Goal: Register for event/course

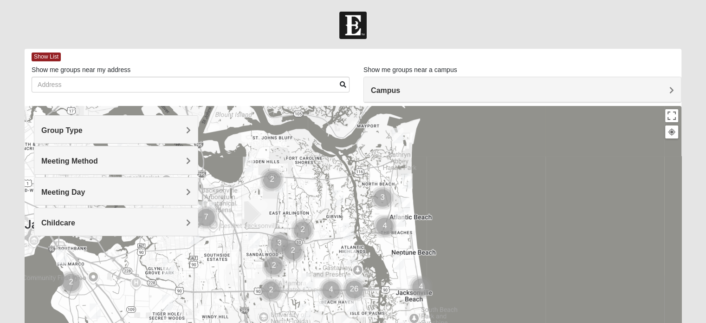
click at [83, 130] on span "Group Type" at bounding box center [61, 130] width 41 height 8
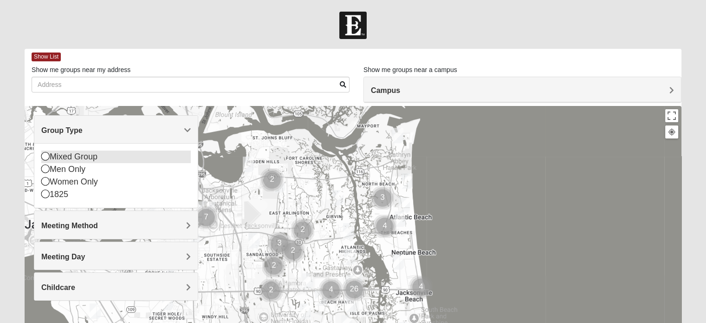
click at [43, 157] on icon at bounding box center [45, 156] width 8 height 8
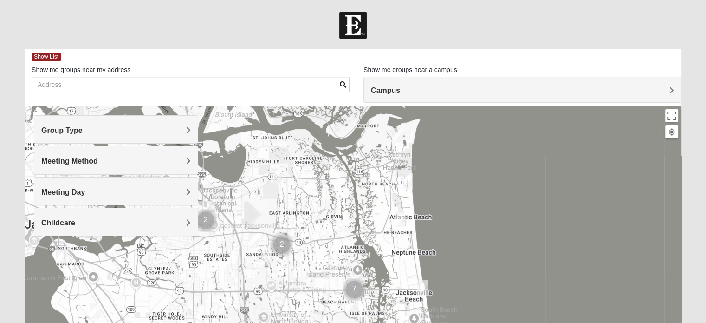
click at [98, 158] on span "Meeting Method" at bounding box center [69, 161] width 57 height 8
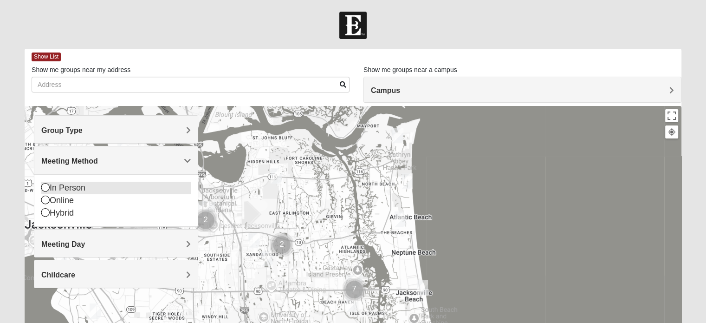
click at [45, 183] on icon at bounding box center [45, 187] width 8 height 8
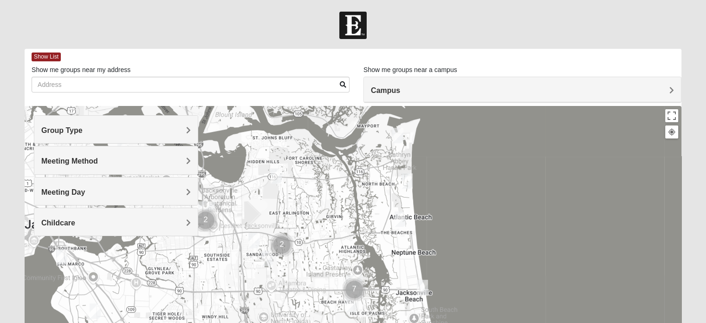
click at [85, 189] on span "Meeting Day" at bounding box center [63, 192] width 44 height 8
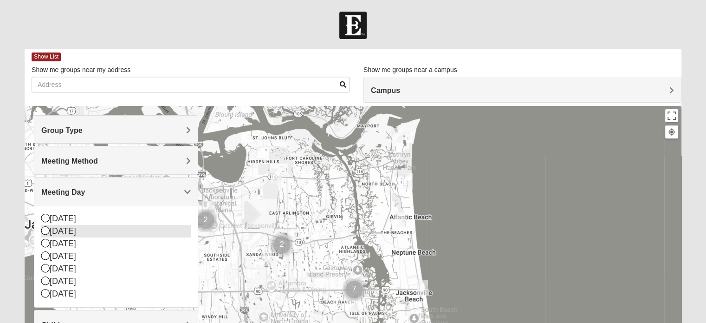
click at [43, 228] on icon at bounding box center [45, 230] width 8 height 8
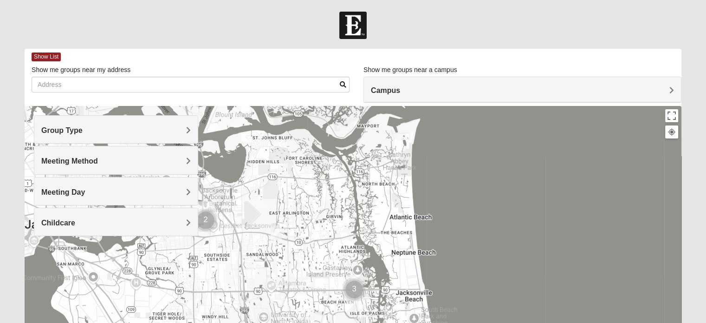
click at [186, 220] on h4 "Childcare" at bounding box center [115, 222] width 149 height 9
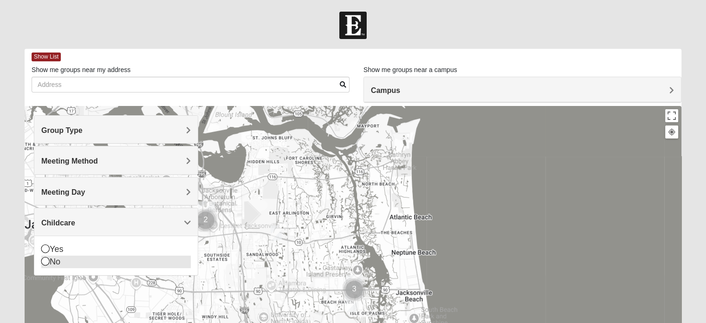
click at [43, 260] on icon at bounding box center [45, 261] width 8 height 8
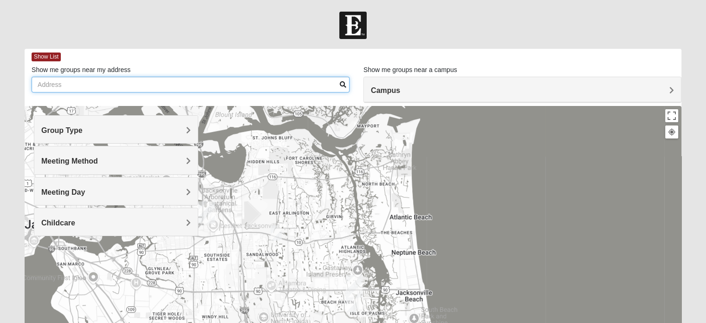
click at [38, 80] on input "Show me groups near my address" at bounding box center [191, 85] width 318 height 16
type input "5370 porter road ext st augustine"
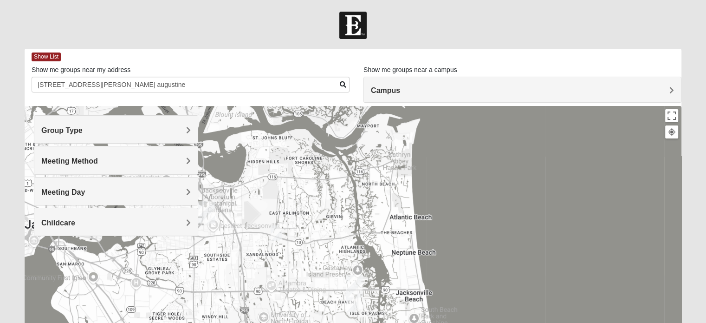
click at [400, 91] on span "Campus" at bounding box center [385, 90] width 29 height 8
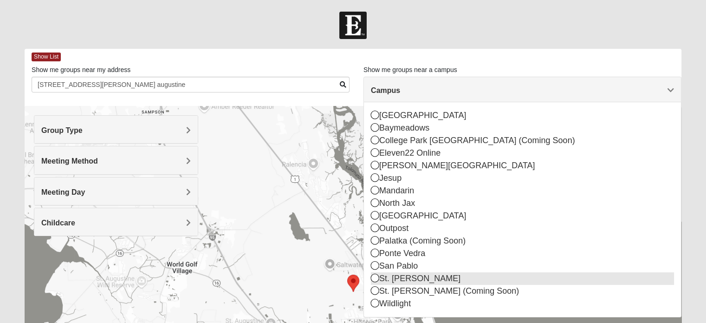
click at [375, 274] on icon at bounding box center [375, 277] width 8 height 8
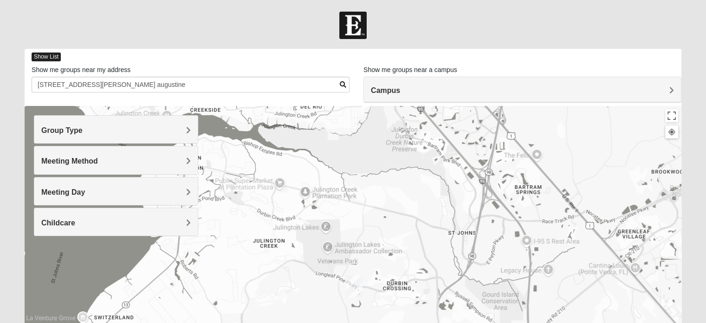
click at [52, 53] on span "Show List" at bounding box center [46, 56] width 29 height 9
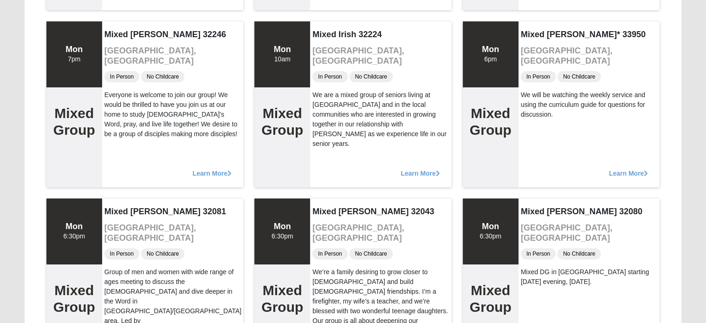
scroll to position [299, 0]
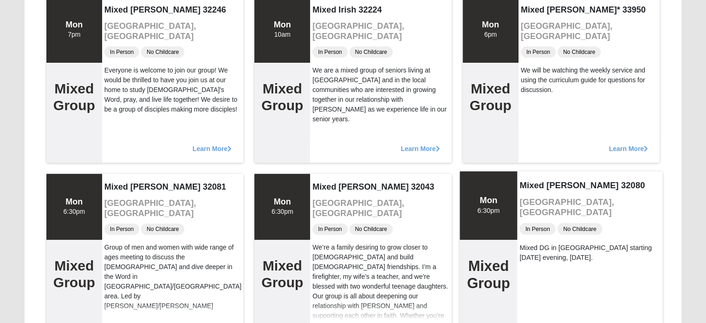
click at [533, 186] on h4 "Mixed Caple 32080" at bounding box center [590, 185] width 141 height 10
click at [500, 207] on div "Mon 6:30pm" at bounding box center [488, 205] width 22 height 20
click at [535, 243] on div "Mixed DG in Saint Augustine starting Monday evening, 10/13/25." at bounding box center [590, 252] width 141 height 20
click at [535, 222] on span "In Person" at bounding box center [538, 228] width 36 height 12
click at [483, 269] on h2 "Mixed Group" at bounding box center [488, 274] width 43 height 34
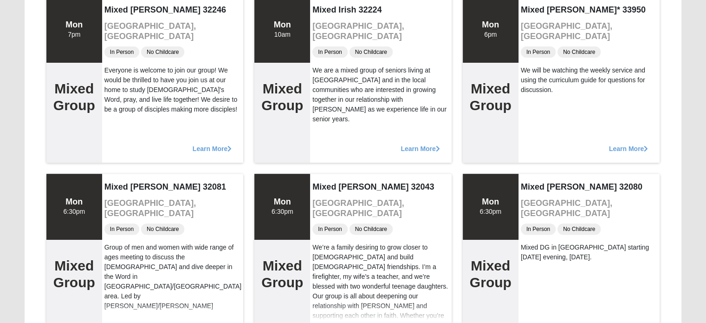
scroll to position [354, 0]
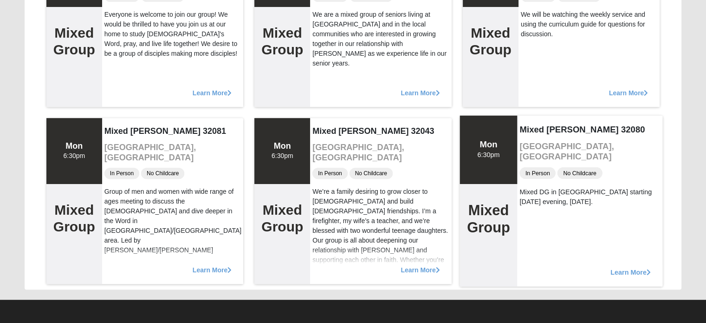
click at [648, 271] on icon at bounding box center [649, 271] width 4 height 6
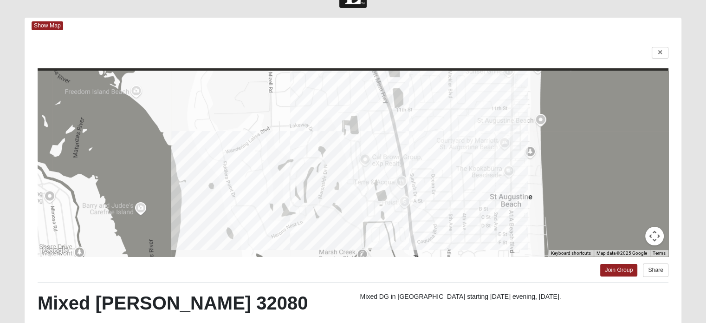
scroll to position [0, 0]
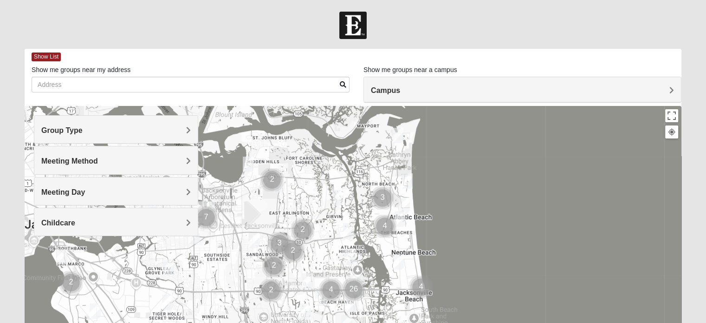
click at [83, 127] on span "Group Type" at bounding box center [61, 130] width 41 height 8
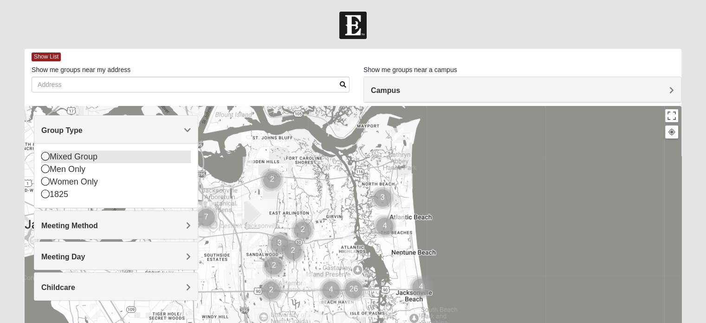
click at [44, 154] on icon at bounding box center [45, 156] width 8 height 8
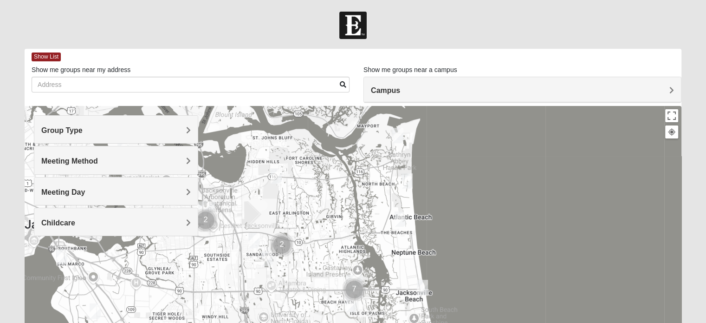
click at [98, 160] on span "Meeting Method" at bounding box center [69, 161] width 57 height 8
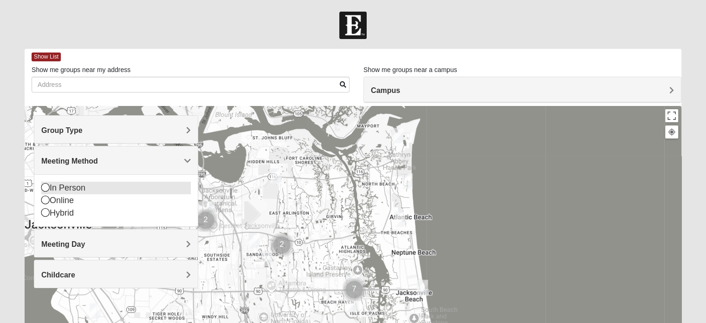
click at [42, 185] on icon at bounding box center [45, 187] width 8 height 8
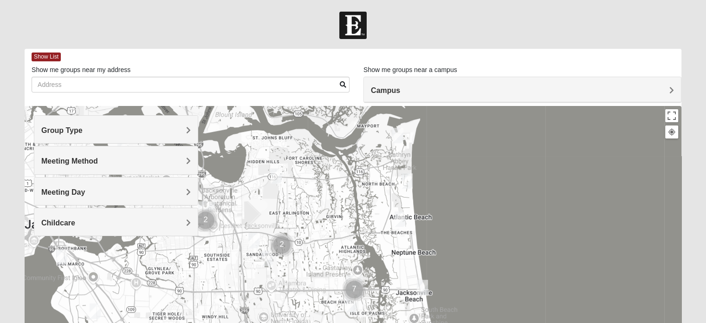
click at [85, 188] on span "Meeting Day" at bounding box center [63, 192] width 44 height 8
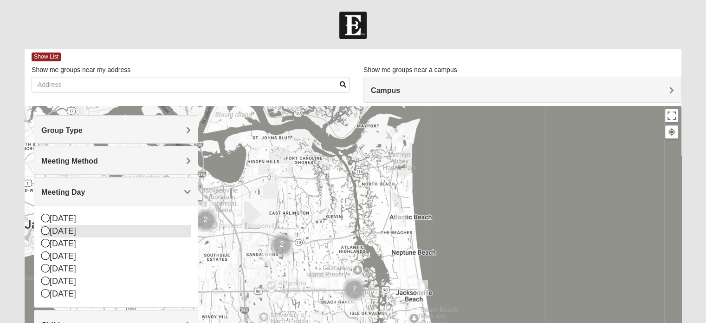
click at [45, 228] on icon at bounding box center [45, 230] width 8 height 8
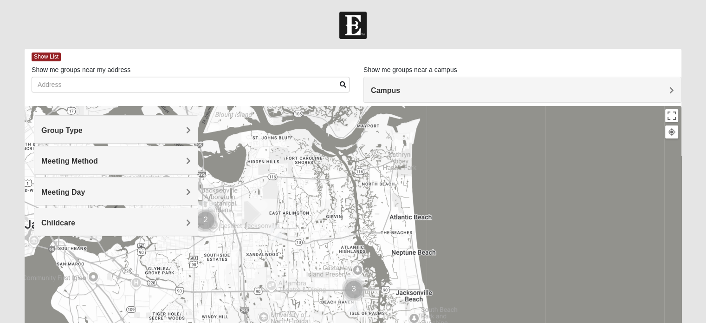
click at [75, 219] on span "Childcare" at bounding box center [58, 223] width 34 height 8
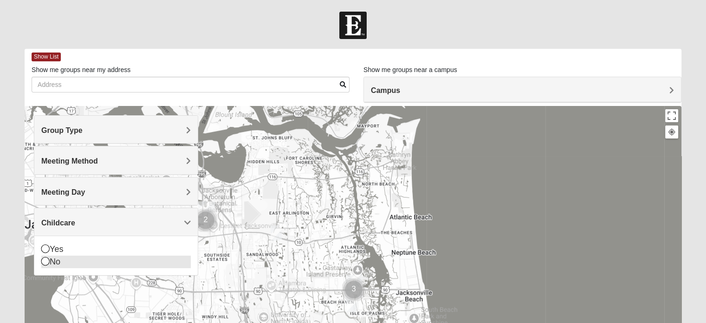
click at [45, 258] on icon at bounding box center [45, 261] width 8 height 8
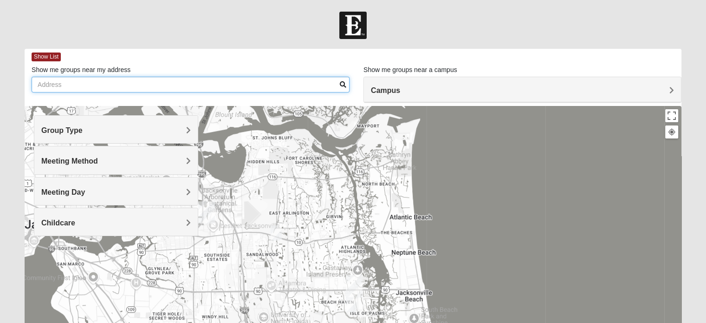
click at [37, 81] on input "Show me groups near my address" at bounding box center [191, 85] width 318 height 16
type input "5370 porter road ext st augustine"
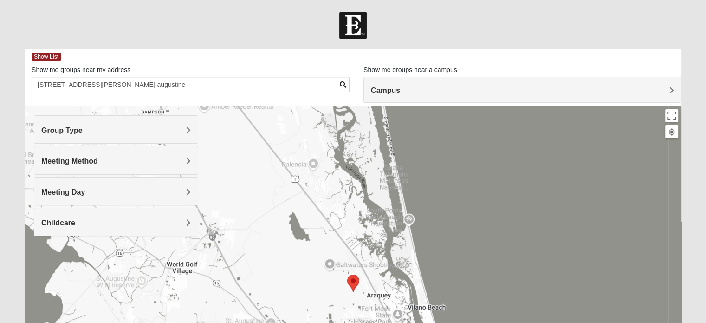
click at [669, 87] on h4 "Campus" at bounding box center [522, 90] width 303 height 9
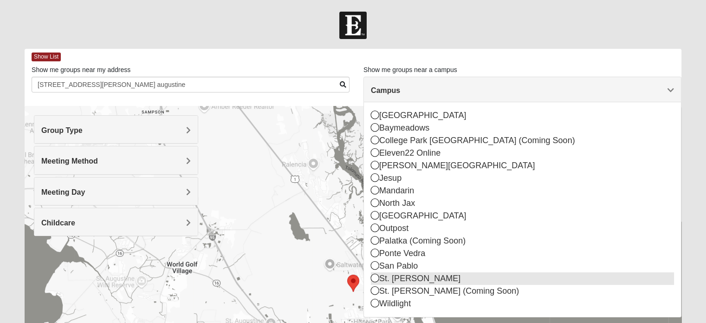
click at [373, 277] on icon at bounding box center [375, 277] width 8 height 8
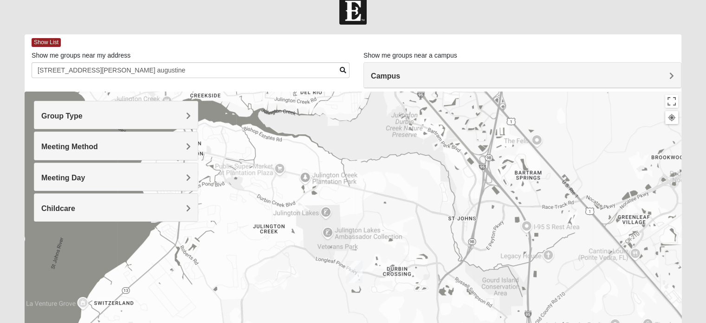
scroll to position [13, 0]
click at [51, 40] on span "Show List" at bounding box center [46, 43] width 29 height 9
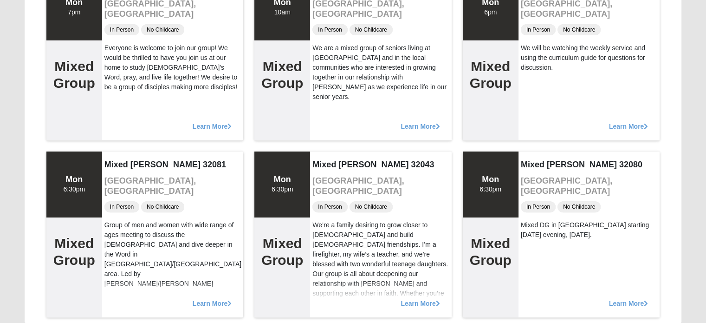
scroll to position [354, 0]
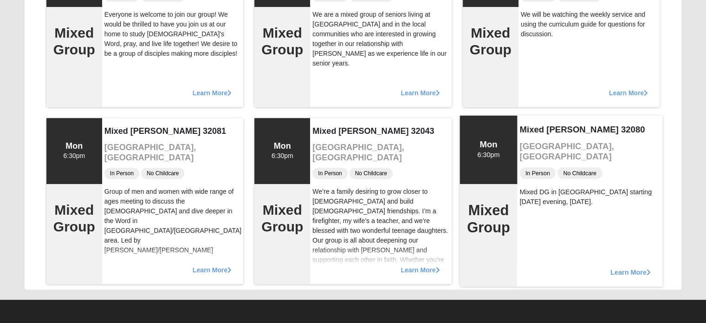
click at [650, 272] on icon at bounding box center [649, 271] width 4 height 6
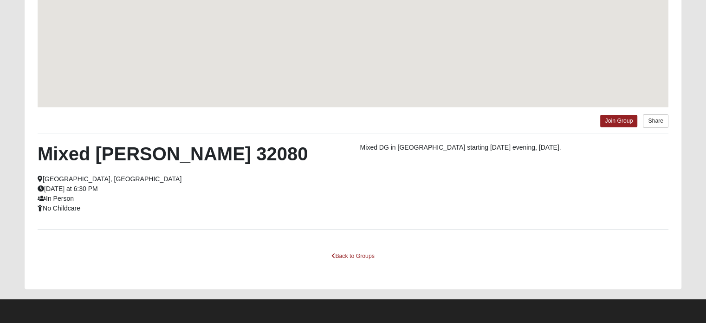
scroll to position [179, 0]
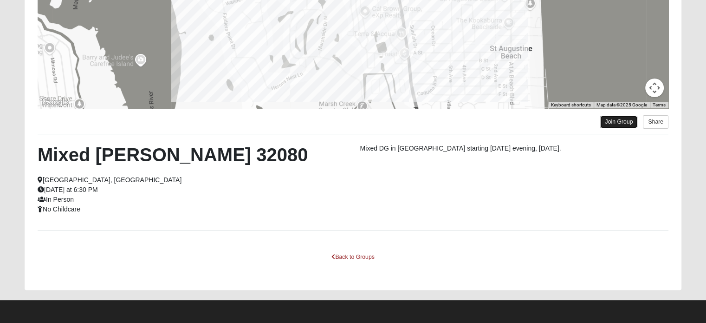
click at [615, 120] on link "Join Group" at bounding box center [618, 122] width 37 height 13
